Goal: Task Accomplishment & Management: Manage account settings

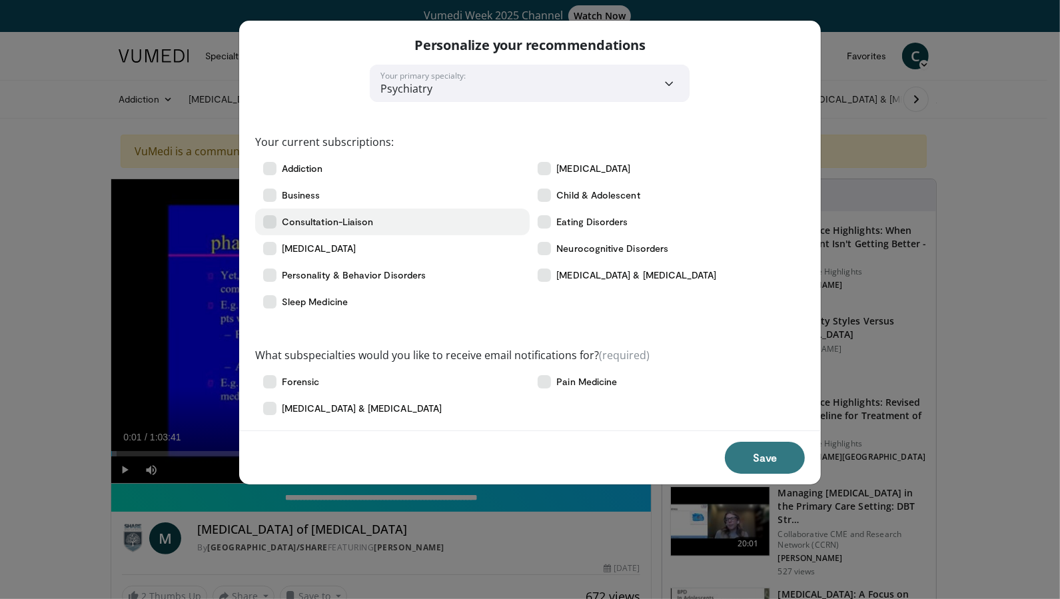
click at [271, 229] on icon at bounding box center [269, 221] width 13 height 13
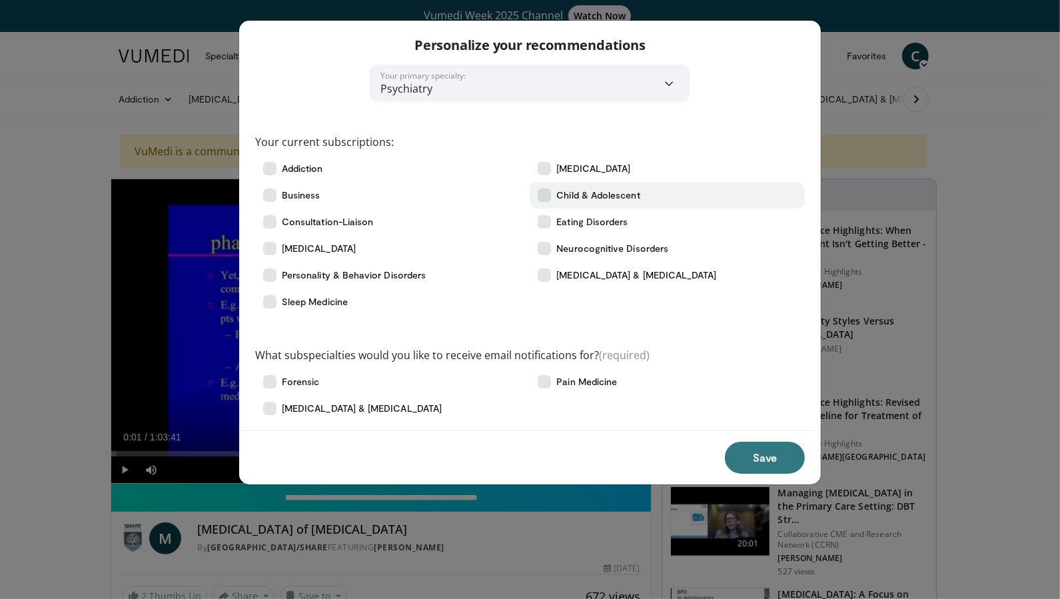
click at [542, 202] on icon at bounding box center [544, 195] width 13 height 13
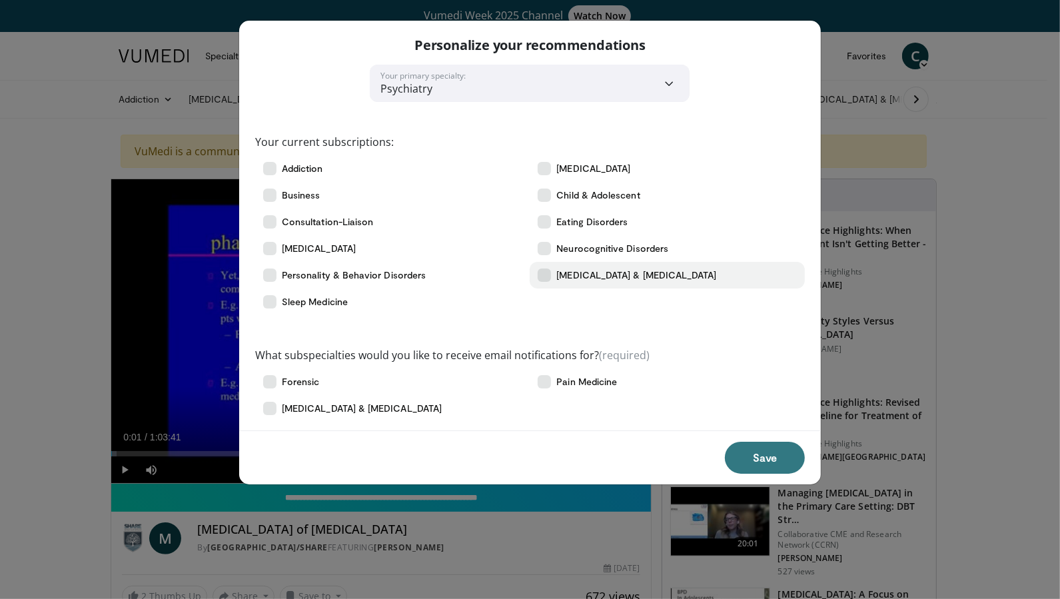
click at [550, 282] on icon at bounding box center [544, 275] width 13 height 13
click at [750, 474] on button "Save" at bounding box center [765, 458] width 80 height 32
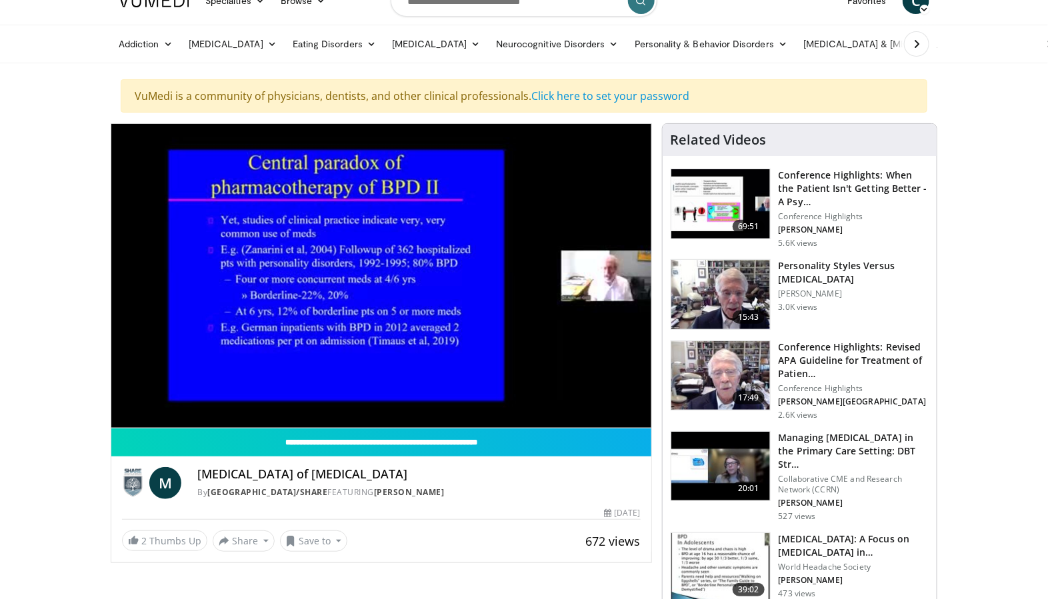
scroll to position [59, 0]
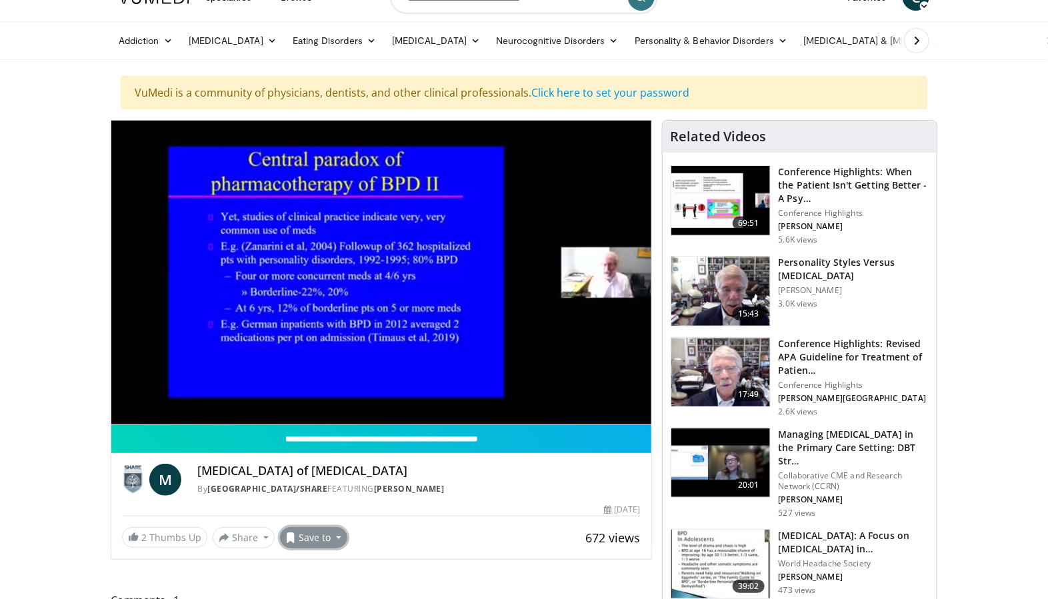
click at [348, 545] on button "Save to" at bounding box center [314, 537] width 68 height 21
click at [378, 468] on span "Add to Favorites" at bounding box center [338, 461] width 82 height 15
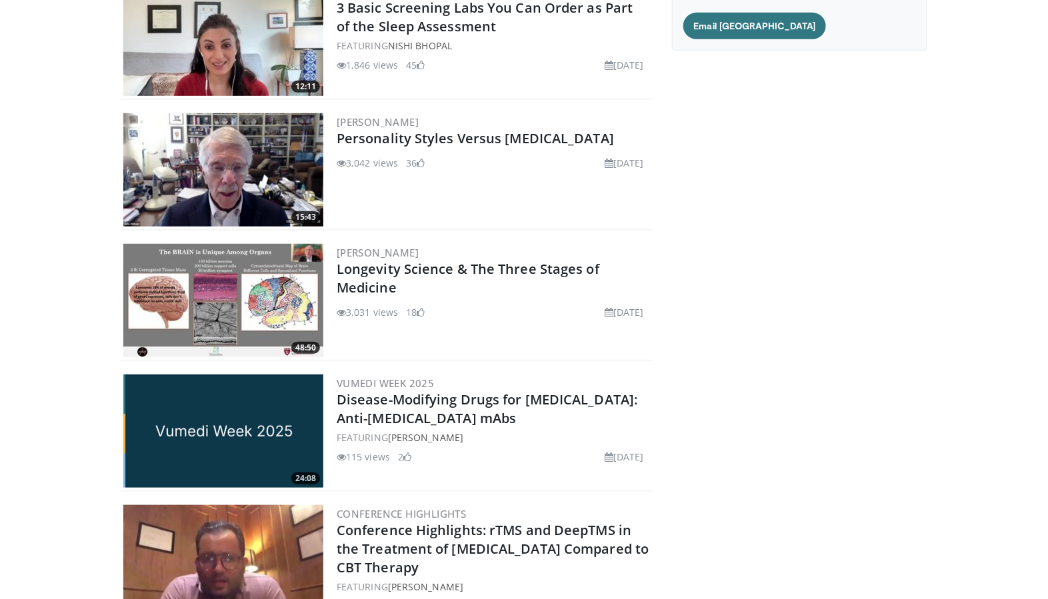
scroll to position [271, 0]
